Goal: Information Seeking & Learning: Find specific fact

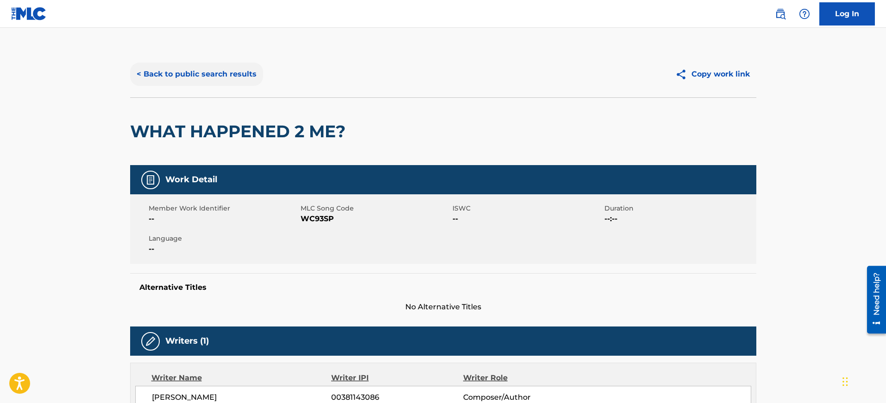
click at [168, 74] on button "< Back to public search results" at bounding box center [196, 74] width 133 height 23
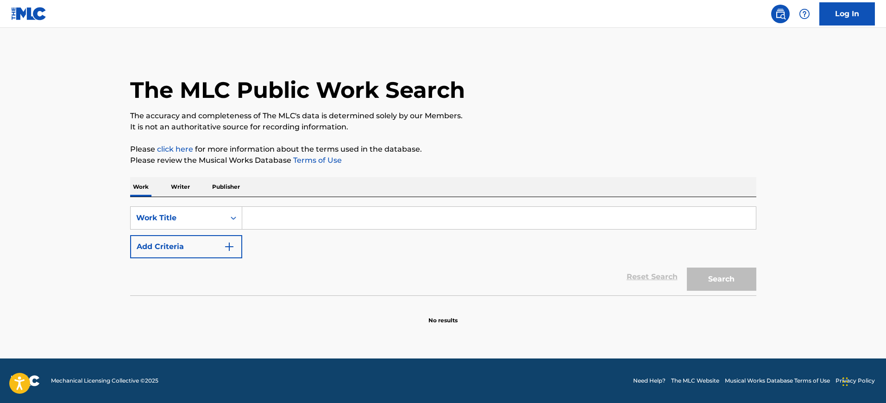
click at [252, 214] on input "Search Form" at bounding box center [499, 218] width 514 height 22
paste input "PRIMERA VEZ AGUILERA VALADEZ ALBERTO"
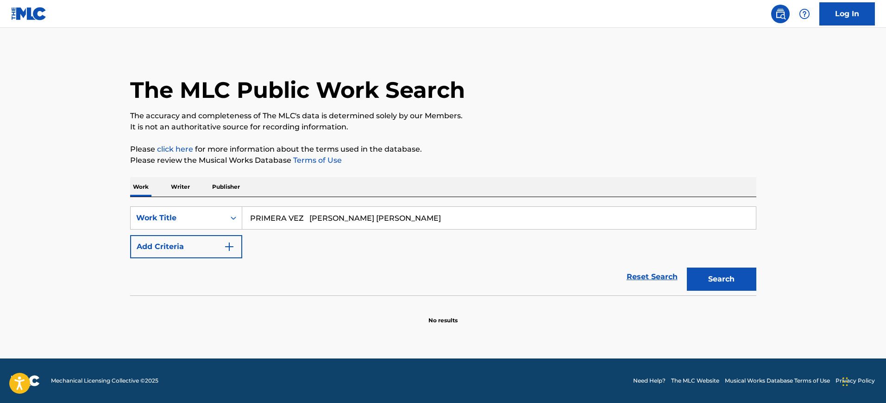
drag, startPoint x: 305, startPoint y: 219, endPoint x: 476, endPoint y: 234, distance: 171.6
click at [477, 233] on div "SearchWithCriteria72c01204-cb15-4bb6-b6a3-5cbe0c4c1425 Work Title PRIMERA VEZ A…" at bounding box center [443, 232] width 626 height 52
type input "PRIMERA VEZ"
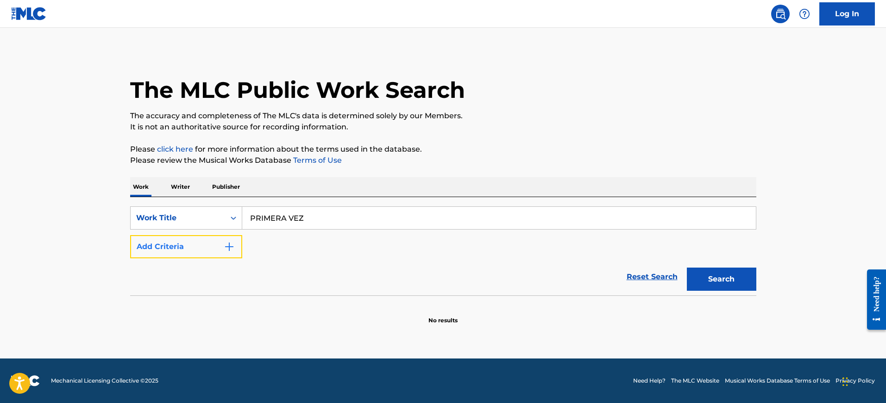
click at [233, 253] on button "Add Criteria" at bounding box center [186, 246] width 112 height 23
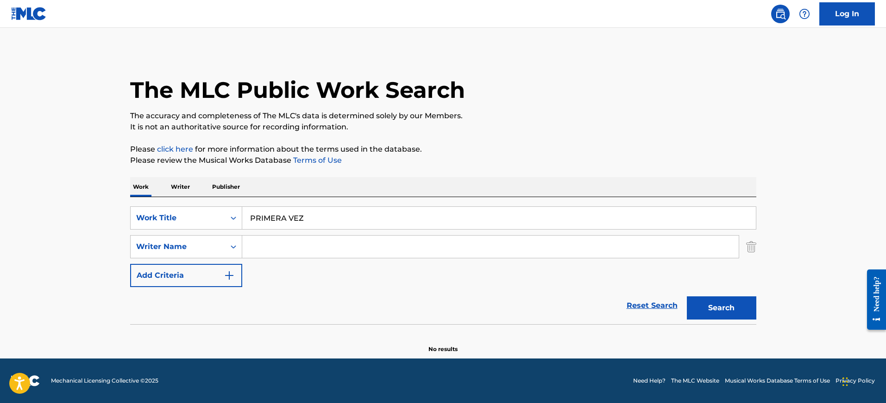
click at [261, 246] on input "Search Form" at bounding box center [490, 246] width 497 height 22
paste input "PRIMERA VEZ AGUILERA VALADEZ ALBERTO"
drag, startPoint x: 394, startPoint y: 248, endPoint x: 128, endPoint y: 250, distance: 265.4
click at [129, 250] on div "The MLC Public Work Search The accuracy and completeness of The MLC's data is d…" at bounding box center [443, 202] width 649 height 302
type input "ALBERTO"
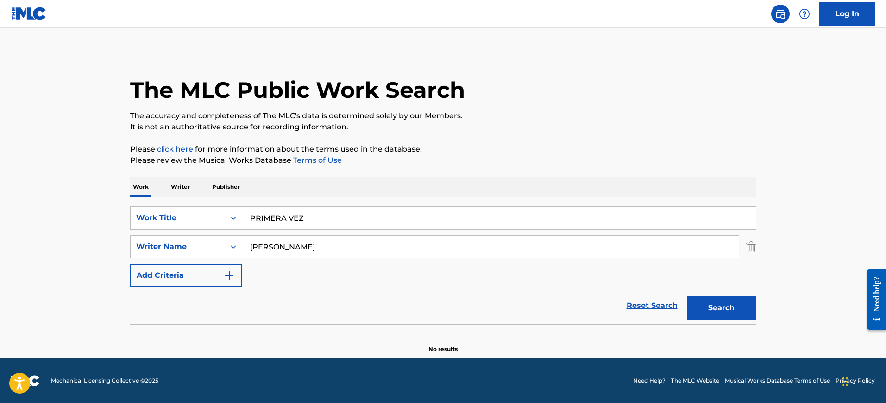
click at [687, 296] on button "Search" at bounding box center [721, 307] width 69 height 23
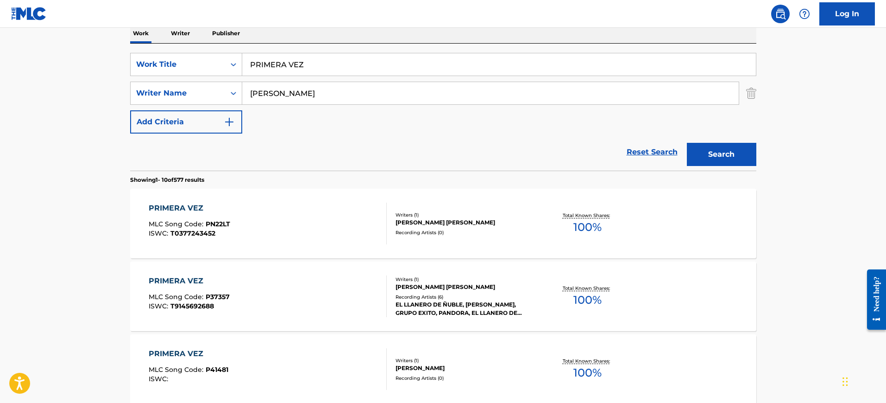
scroll to position [174, 0]
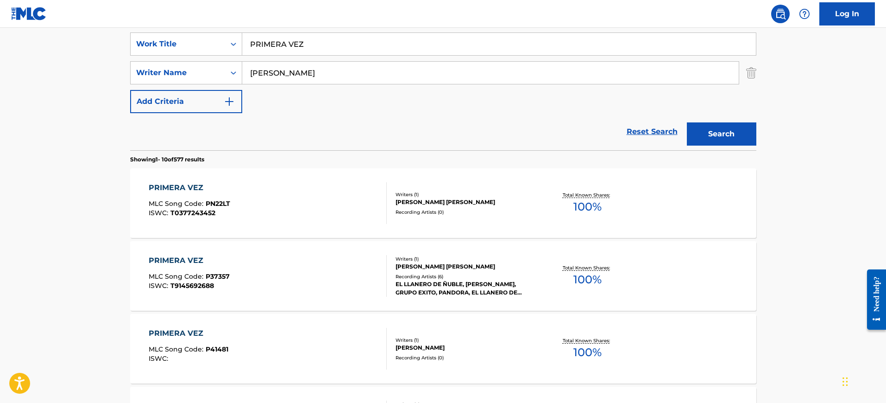
click at [308, 271] on div "PRIMERA VEZ MLC Song Code : P37357 ISWC : T9145692688" at bounding box center [268, 276] width 238 height 42
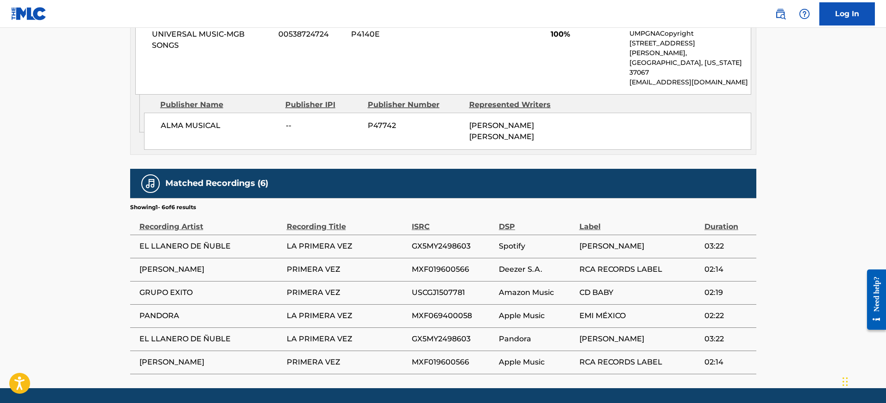
scroll to position [575, 0]
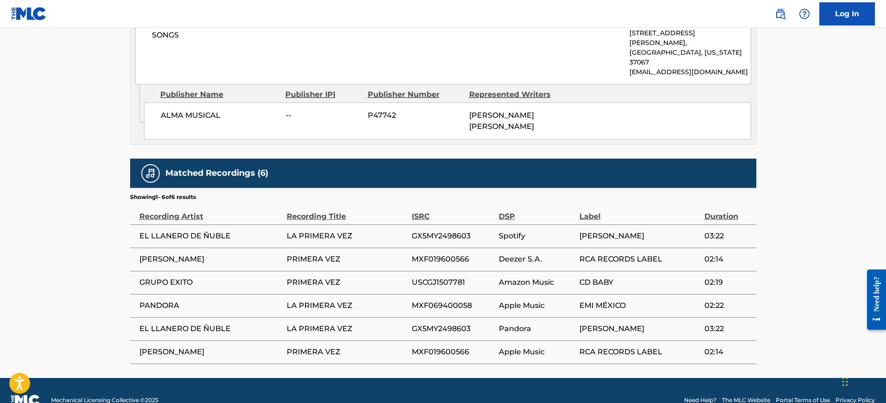
click at [435, 277] on span "USCGJ1507781" at bounding box center [453, 282] width 82 height 11
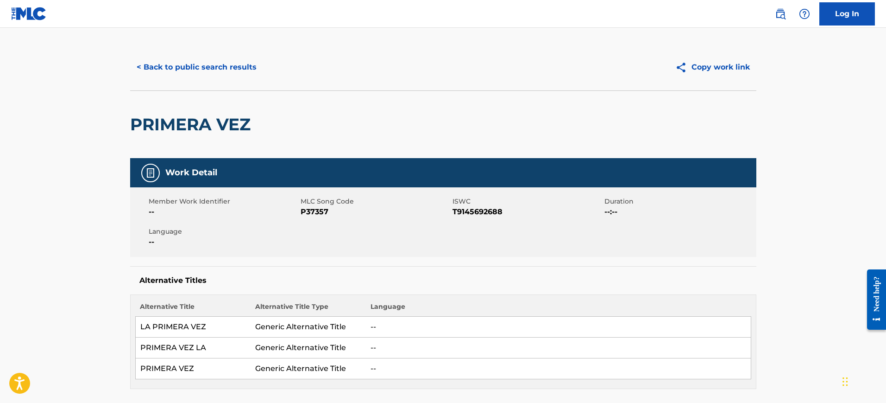
scroll to position [0, 0]
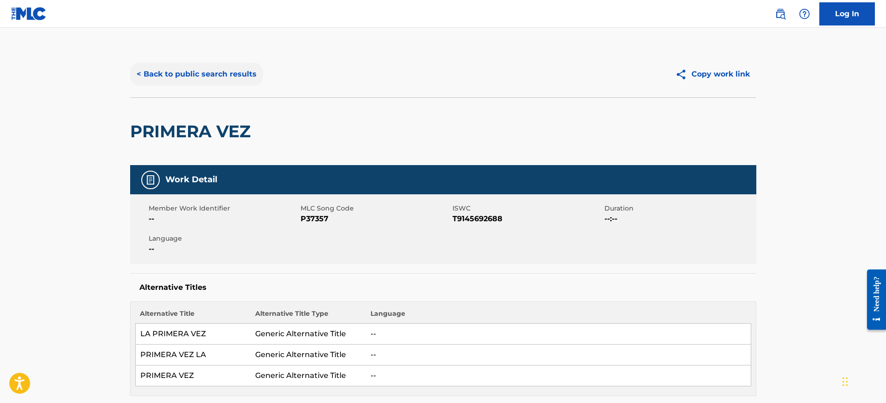
click at [201, 78] on button "< Back to public search results" at bounding box center [196, 74] width 133 height 23
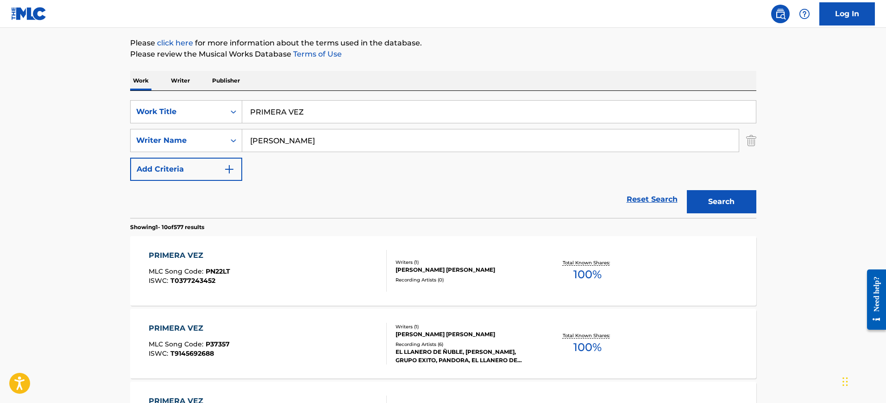
scroll to position [58, 0]
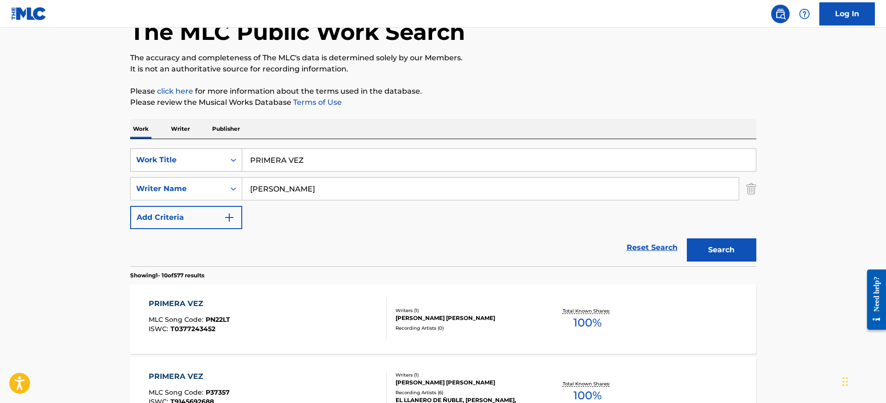
drag, startPoint x: 311, startPoint y: 166, endPoint x: 213, endPoint y: 168, distance: 98.2
click at [203, 166] on div "SearchWithCriteria72c01204-cb15-4bb6-b6a3-5cbe0c4c1425 Work Title PRIMERA VEZ" at bounding box center [443, 159] width 626 height 23
paste input "BH STK DE SHAUN BRADLEY, JACK COHEN MUNGAN"
type input "BH STK DE SHAUN BRADLEY, JACK COHEN MUNGAN"
drag, startPoint x: 315, startPoint y: 193, endPoint x: 190, endPoint y: 193, distance: 125.1
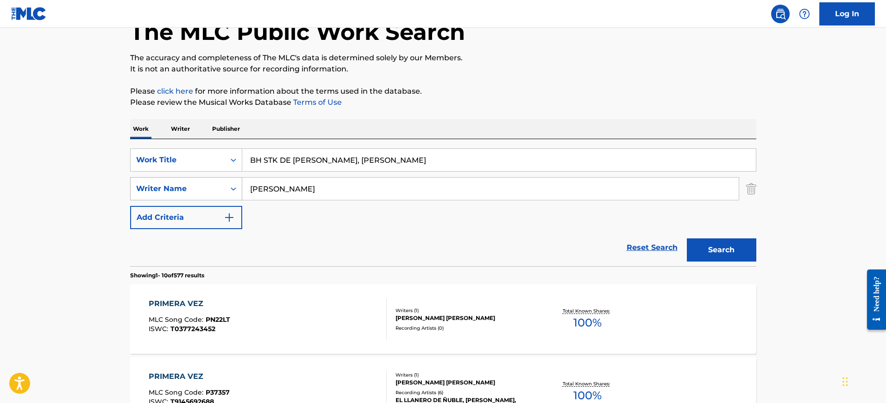
click at [190, 193] on div "SearchWithCriteria40a8dfcd-cf72-4777-aca6-daf7e92ba290 Writer Name ALBERTO" at bounding box center [443, 188] width 626 height 23
paste input "BH STK DE SHAUN BRADLEY, JACK COHEN MUNGAN"
type input "BH STK DE SHAUN BRADLEY, JACK COHEN MUNGAN"
drag, startPoint x: 280, startPoint y: 165, endPoint x: 592, endPoint y: 165, distance: 312.2
click at [592, 165] on input "BH STK DE SHAUN BRADLEY, JACK COHEN MUNGAN" at bounding box center [499, 160] width 514 height 22
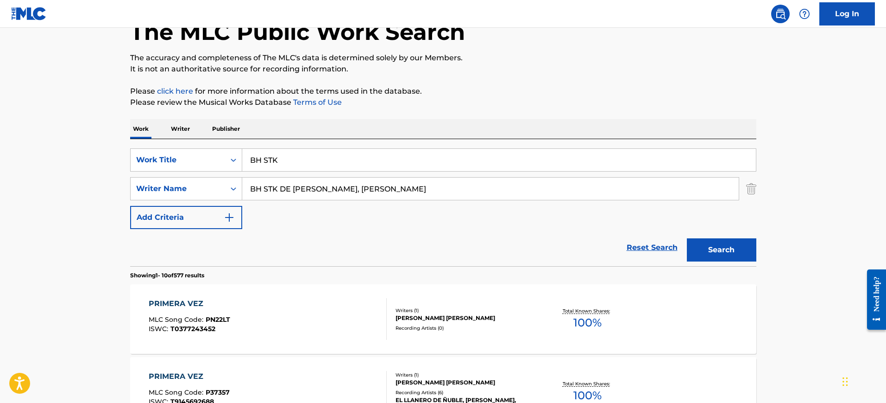
type input "BH STK"
drag, startPoint x: 416, startPoint y: 187, endPoint x: 49, endPoint y: 156, distance: 369.1
type input "MUNGAN"
click at [687, 238] on button "Search" at bounding box center [721, 249] width 69 height 23
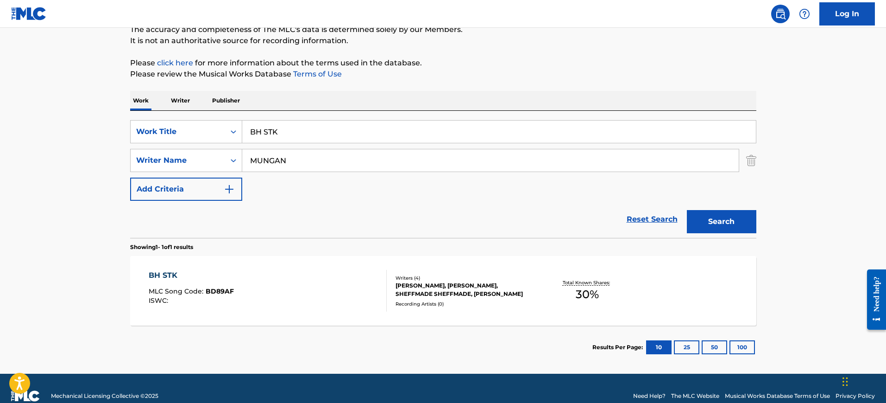
scroll to position [101, 0]
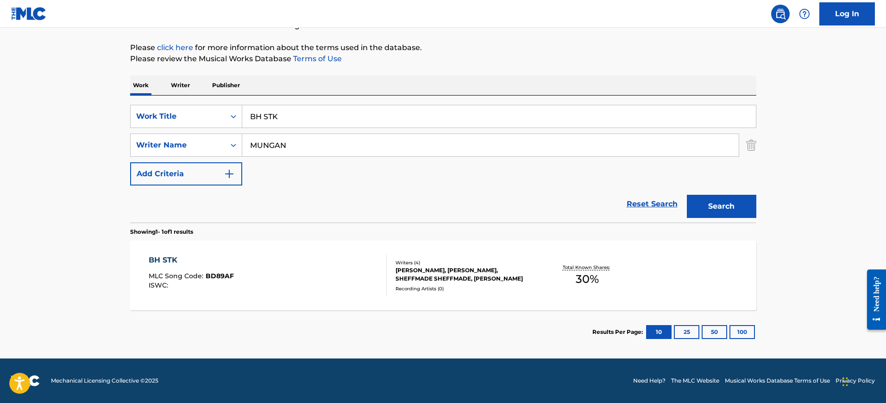
click at [256, 285] on div "BH STK MLC Song Code : BD89AF ISWC :" at bounding box center [268, 275] width 238 height 42
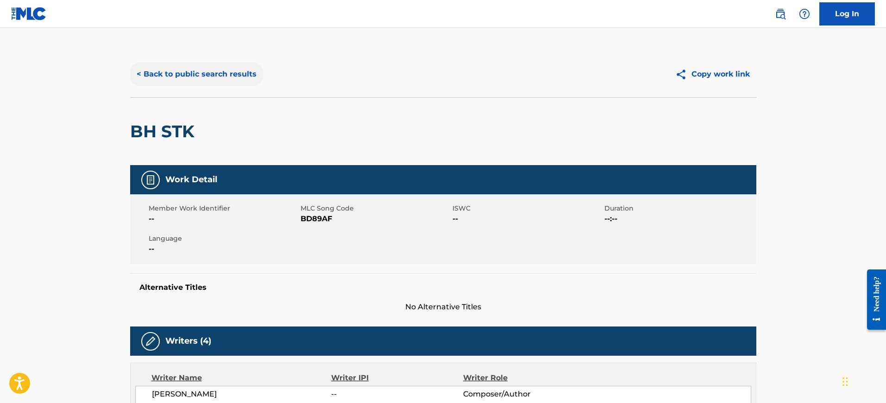
click at [155, 82] on button "< Back to public search results" at bounding box center [196, 74] width 133 height 23
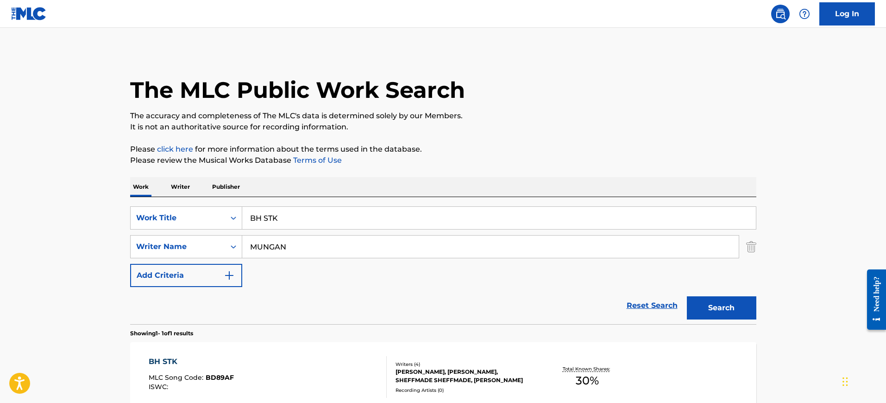
scroll to position [49, 0]
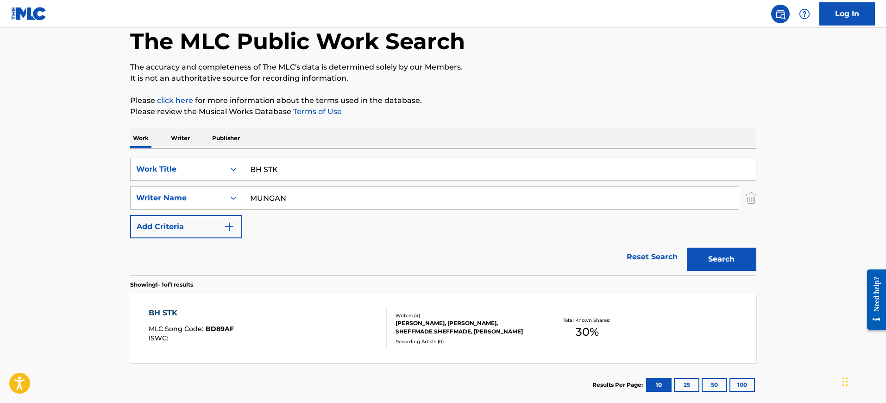
click at [806, 175] on main "The MLC Public Work Search The accuracy and completeness of The MLC's data is d…" at bounding box center [443, 195] width 886 height 432
click at [284, 198] on input "MUNGAN" at bounding box center [490, 198] width 497 height 22
paste input "Peter Farr"
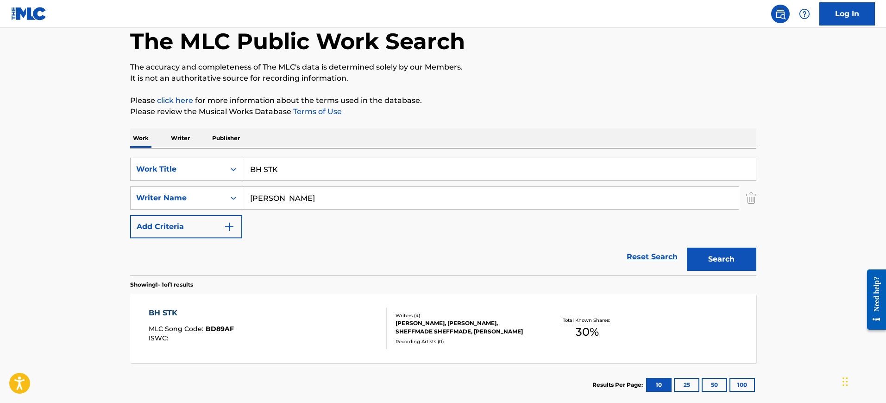
type input "Peter Farr"
click at [270, 170] on input "BH STK" at bounding box center [499, 169] width 514 height 22
paste input "Free Kay Flock"
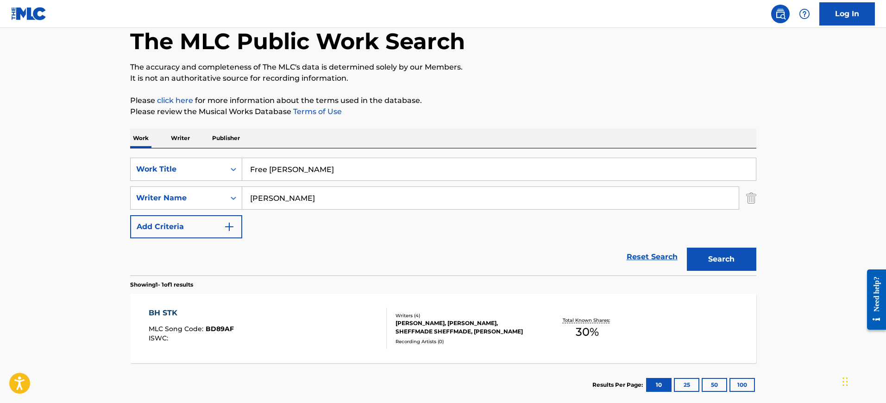
type input "Free Kay Flock"
click at [687, 247] on button "Search" at bounding box center [721, 258] width 69 height 23
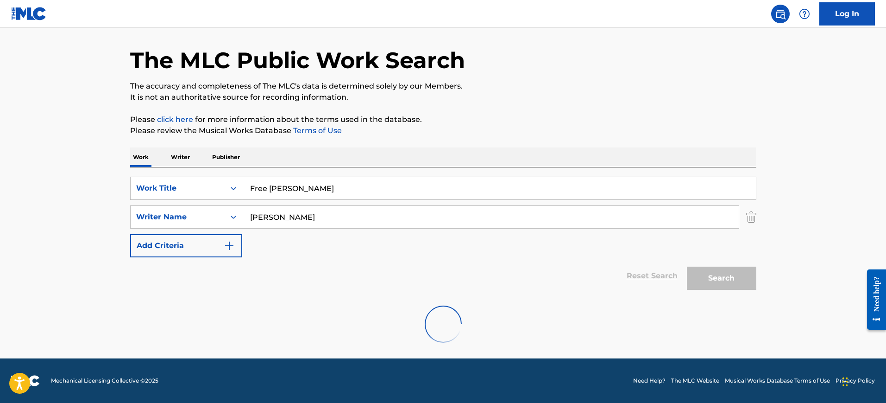
scroll to position [0, 0]
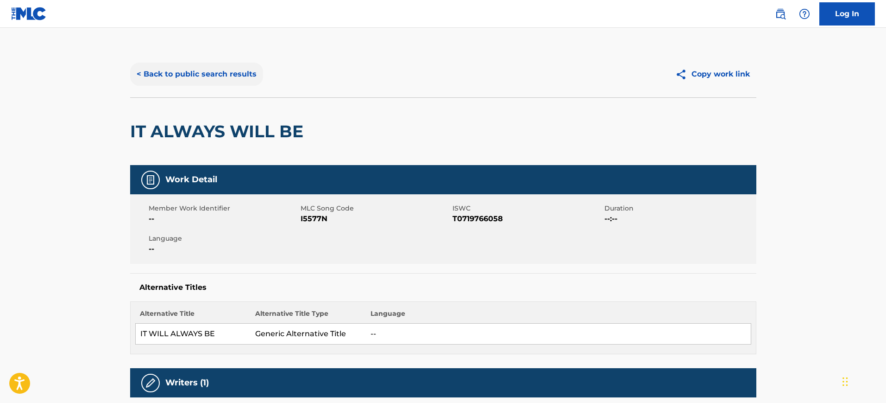
click at [193, 75] on button "< Back to public search results" at bounding box center [196, 74] width 133 height 23
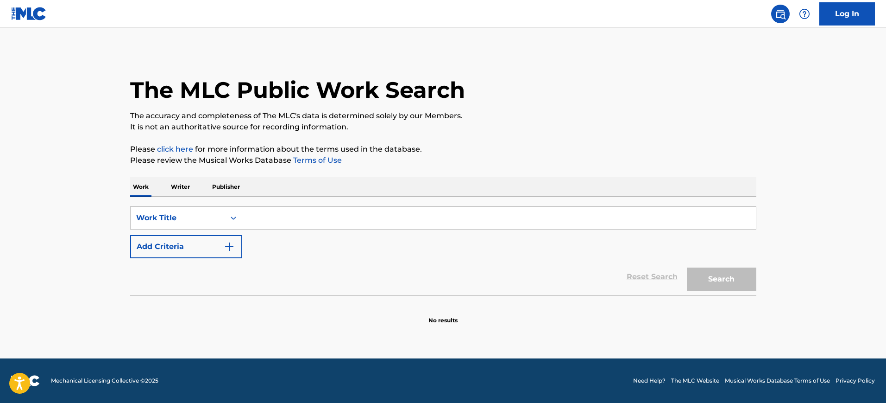
click at [290, 225] on input "Search Form" at bounding box center [499, 218] width 514 height 22
paste input "La Primera Vez"
type input "La Primera Vez"
click at [261, 242] on div "SearchWithCriteria5785b6b0-9ffb-41e2-a00d-b717d094715f Work Title La Primera Ve…" at bounding box center [443, 232] width 626 height 52
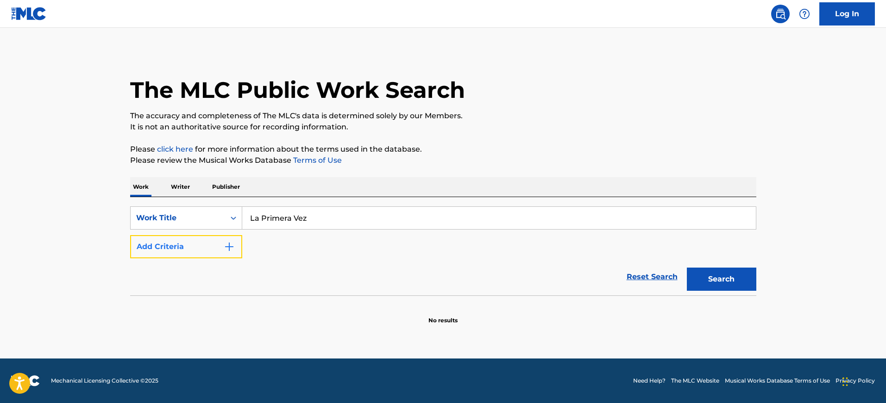
click at [227, 247] on img "Search Form" at bounding box center [229, 246] width 11 height 11
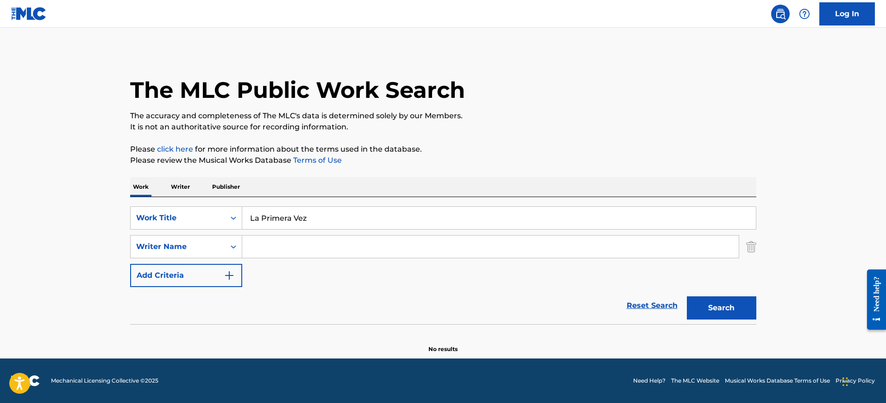
click at [256, 242] on input "Search Form" at bounding box center [490, 246] width 497 height 22
paste input "Monsalve"
type input "Monsalve"
click at [687, 296] on button "Search" at bounding box center [721, 307] width 69 height 23
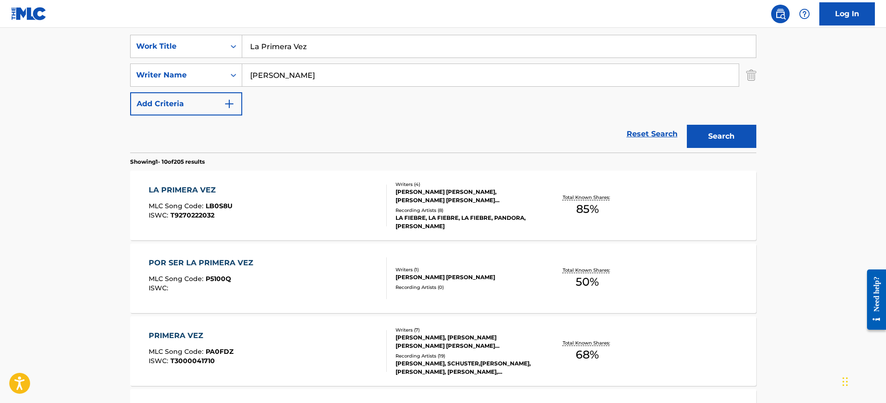
scroll to position [174, 0]
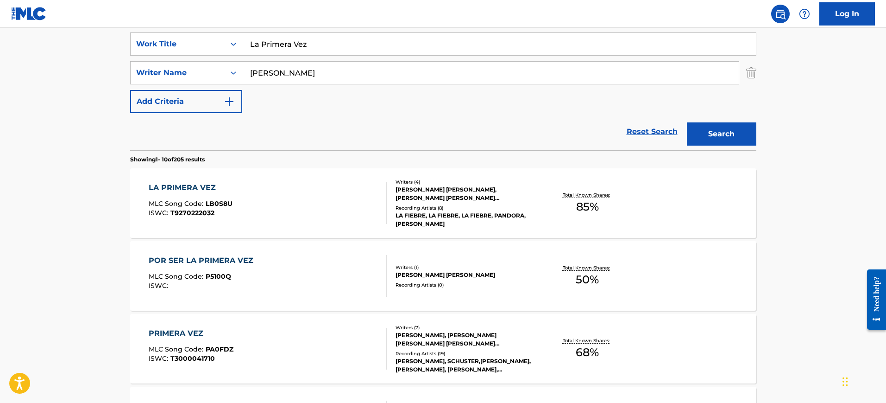
click at [301, 189] on div "LA PRIMERA VEZ MLC Song Code : LB0S8U ISWC : T9270222032" at bounding box center [268, 203] width 238 height 42
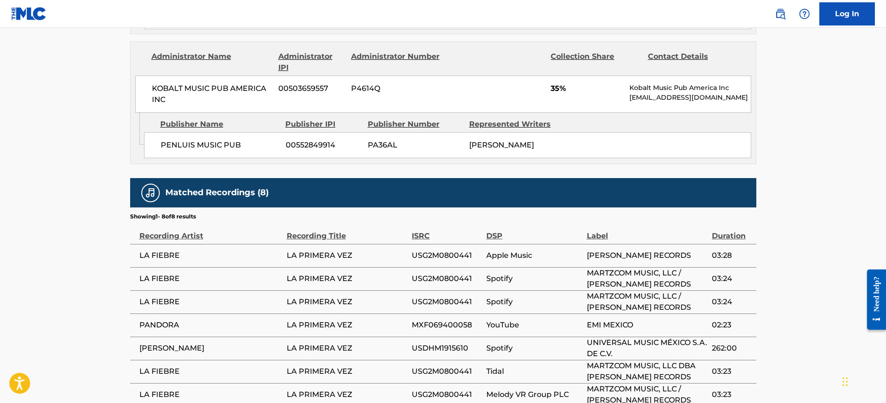
scroll to position [853, 0]
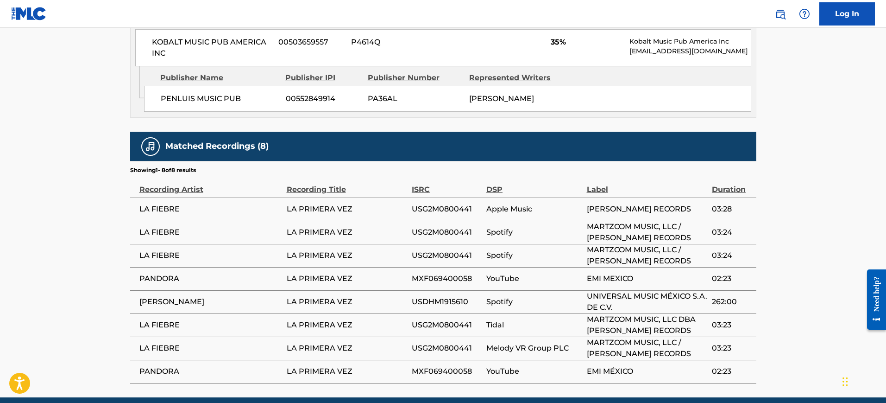
click at [444, 267] on td "MXF069400058" at bounding box center [449, 278] width 75 height 23
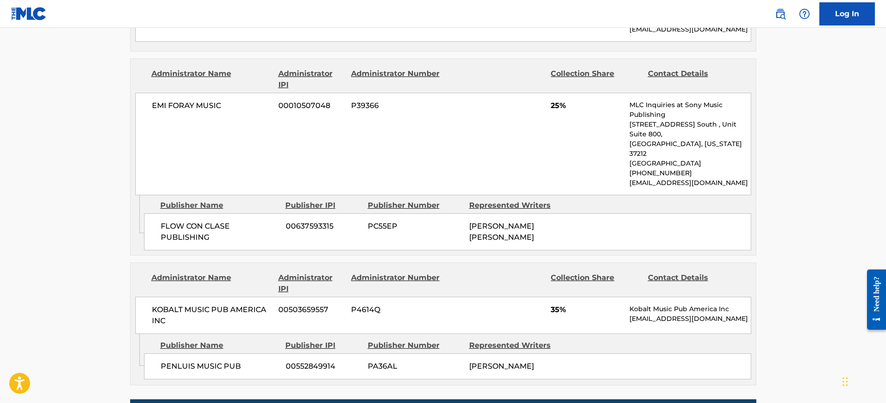
scroll to position [680, 0]
